Goal: Find specific page/section: Find specific page/section

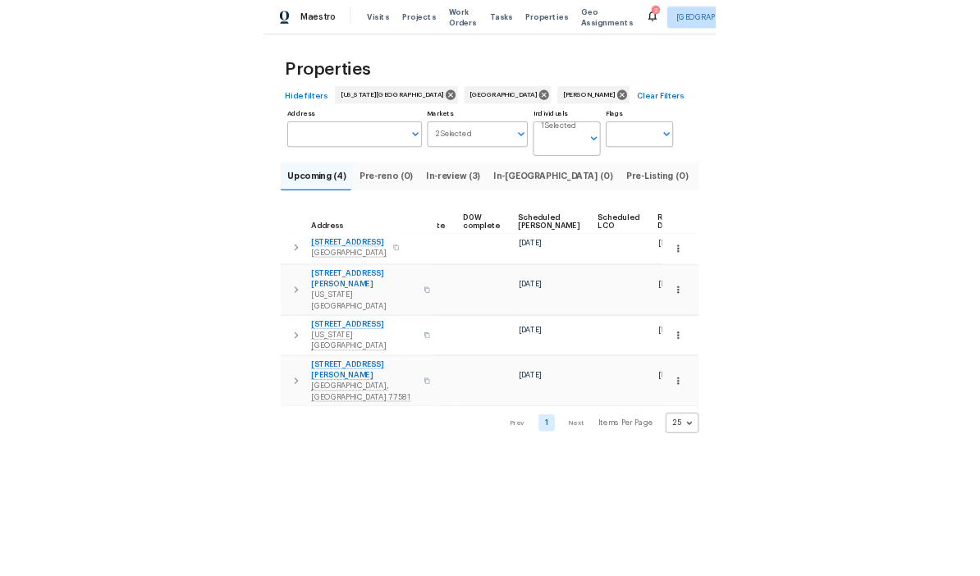
scroll to position [0, 428]
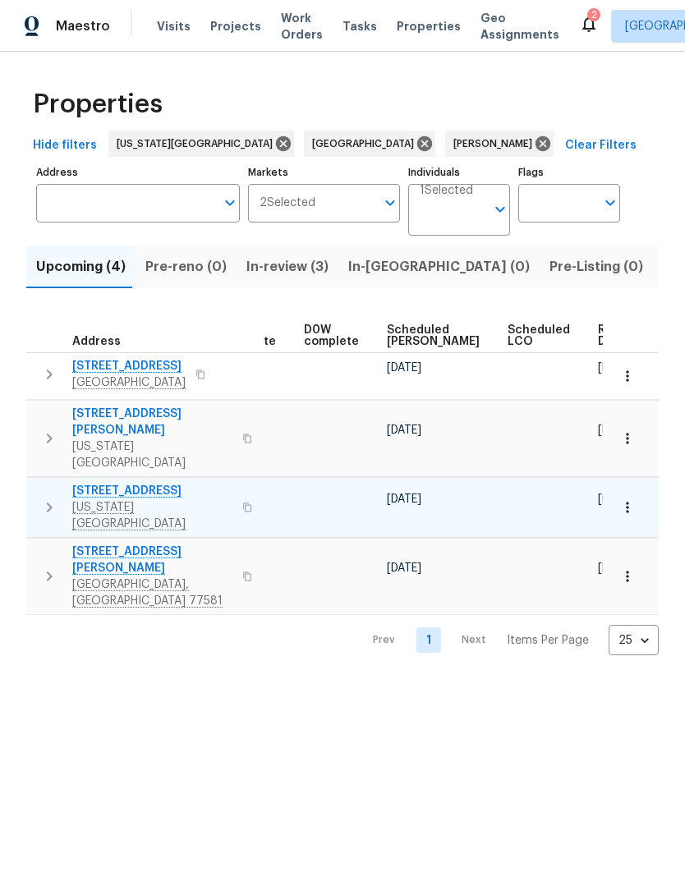
click at [631, 489] on button "button" at bounding box center [627, 507] width 36 height 36
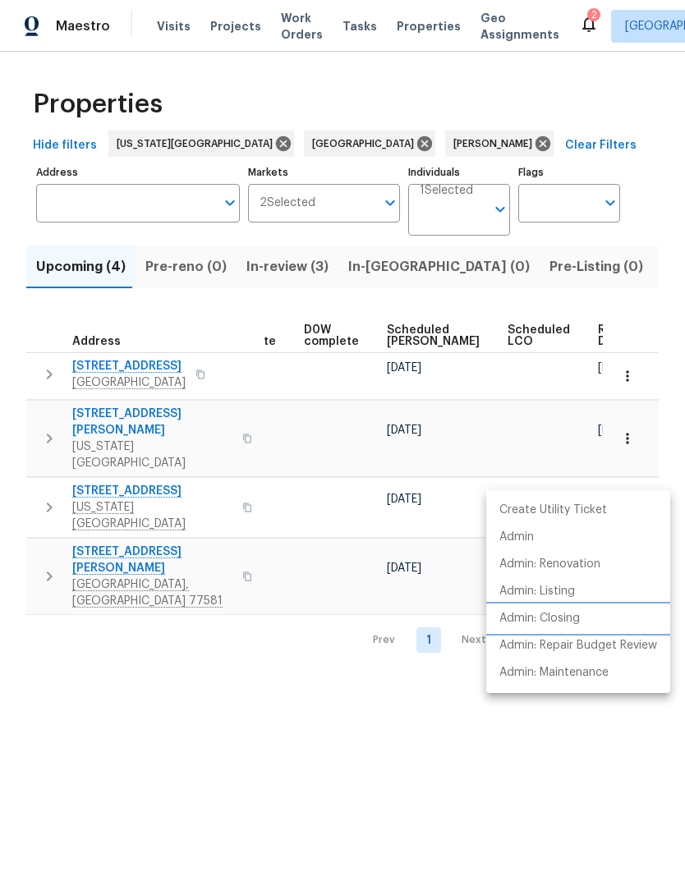
click at [579, 618] on p "Admin: Closing" at bounding box center [539, 618] width 80 height 17
click at [97, 606] on div at bounding box center [342, 436] width 685 height 872
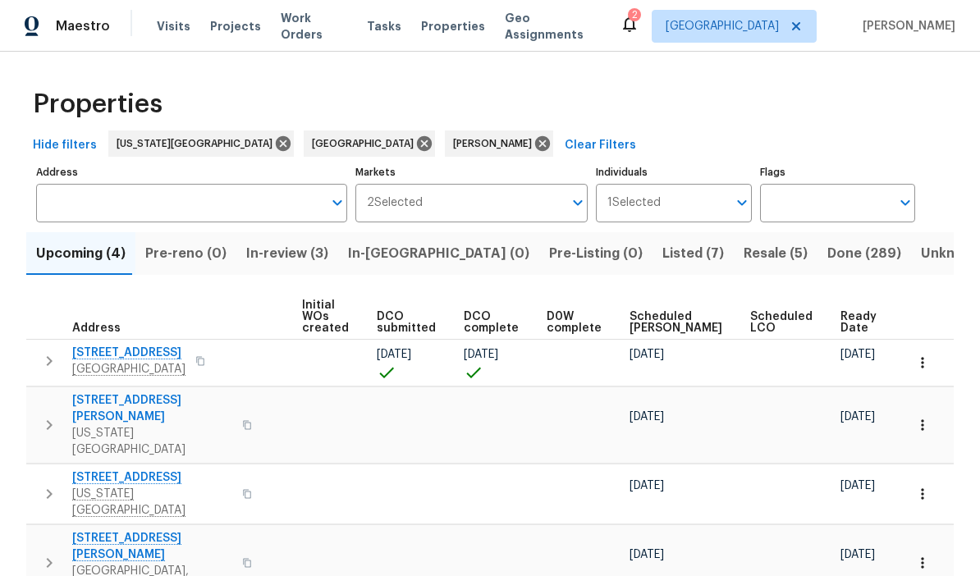
scroll to position [0, 133]
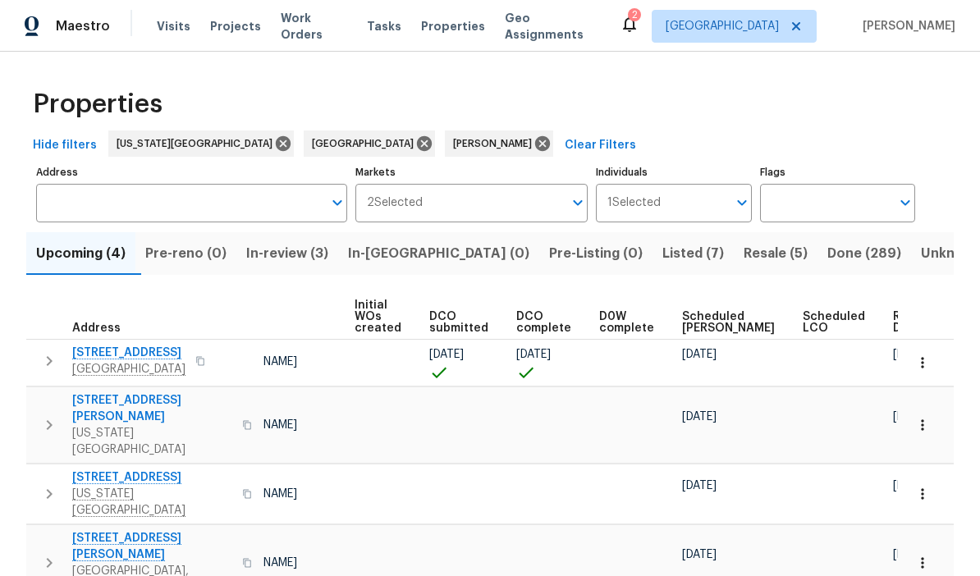
click at [684, 249] on span "Resale (5)" at bounding box center [776, 253] width 64 height 23
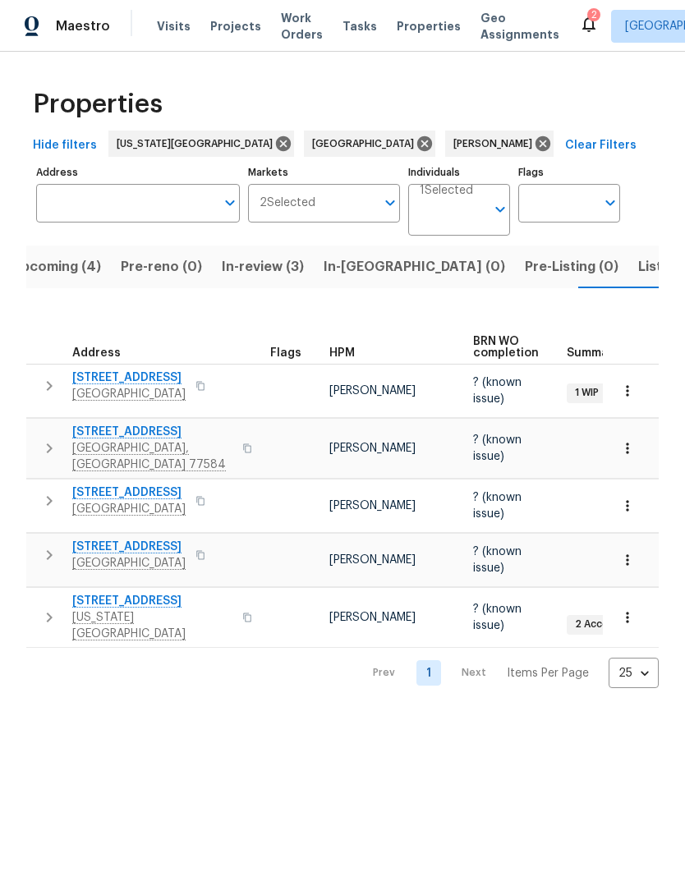
scroll to position [0, 25]
click at [247, 269] on span "In-review (3)" at bounding box center [262, 266] width 82 height 23
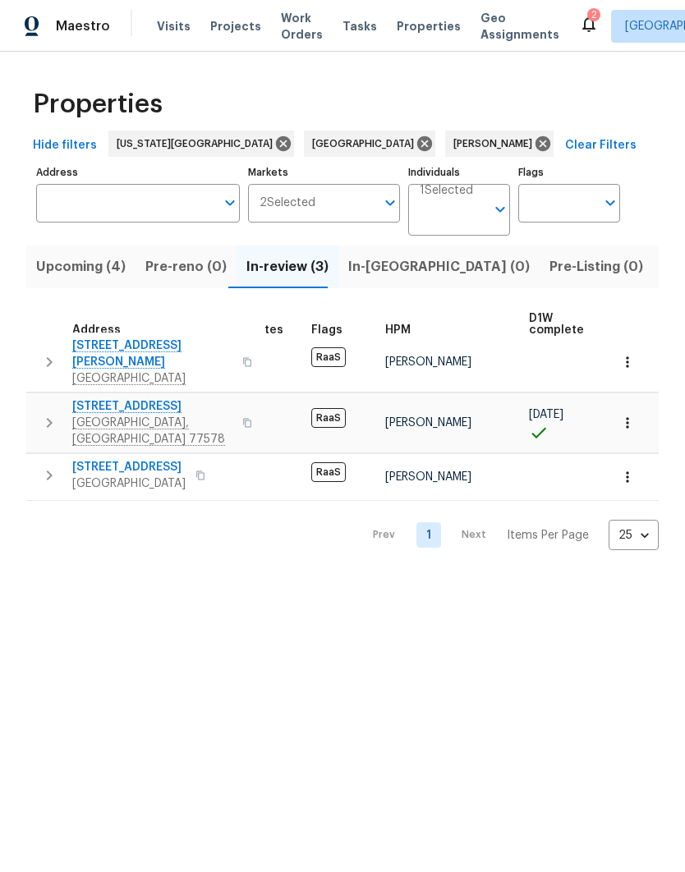
scroll to position [9, 36]
